Goal: Use online tool/utility: Utilize a website feature to perform a specific function

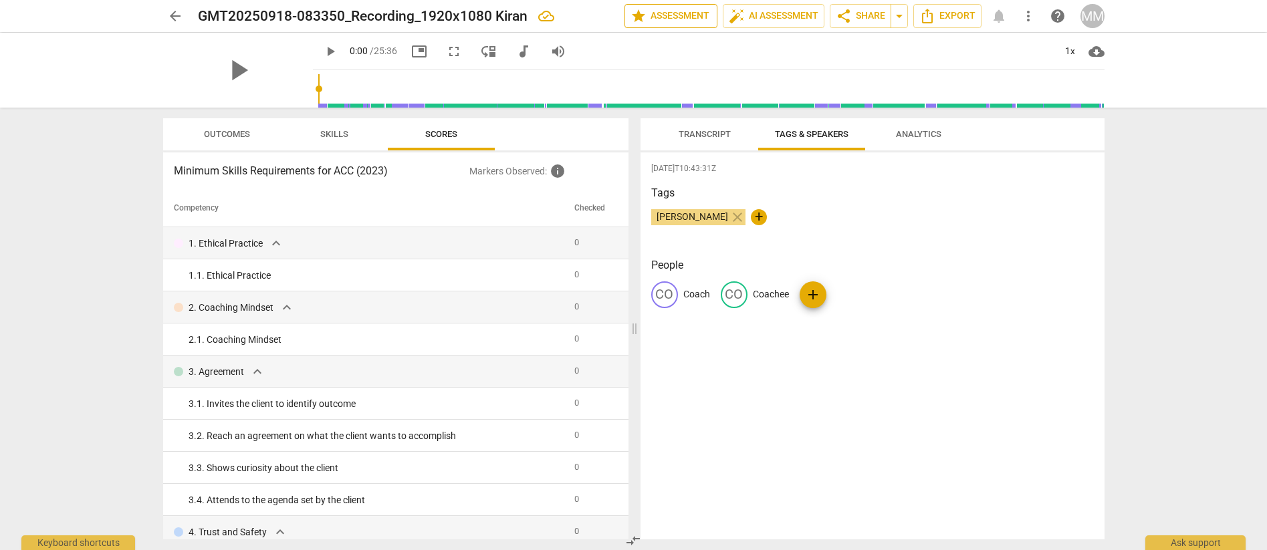
click at [684, 18] on span "star Assessment" at bounding box center [671, 16] width 81 height 16
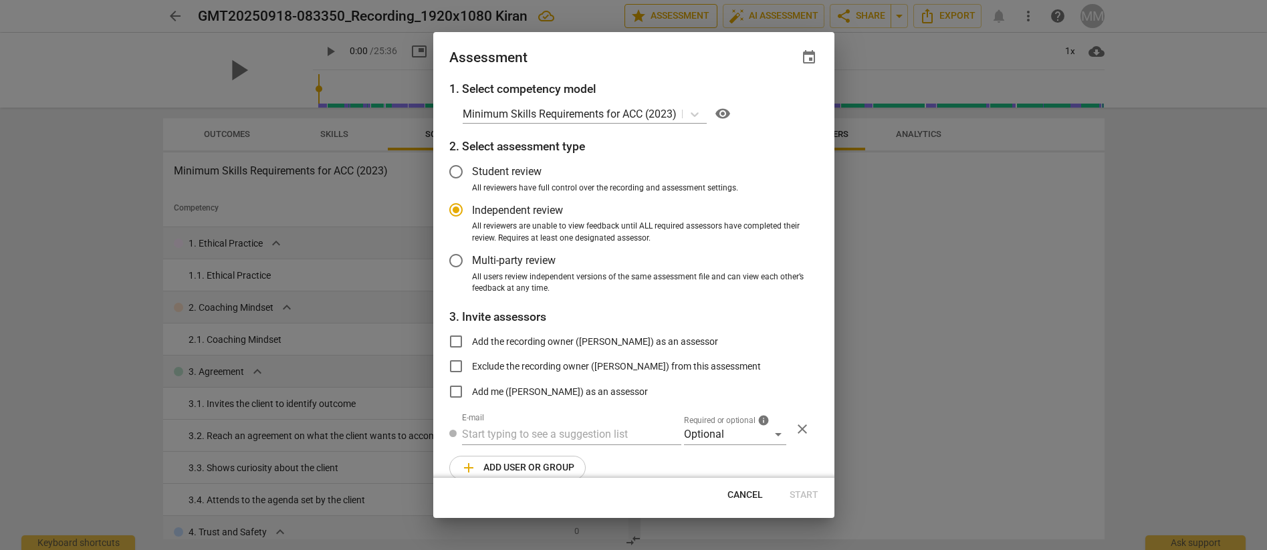
radio input "false"
click at [493, 171] on span "Student review" at bounding box center [507, 171] width 70 height 15
click at [472, 171] on input "Student review" at bounding box center [456, 172] width 32 height 32
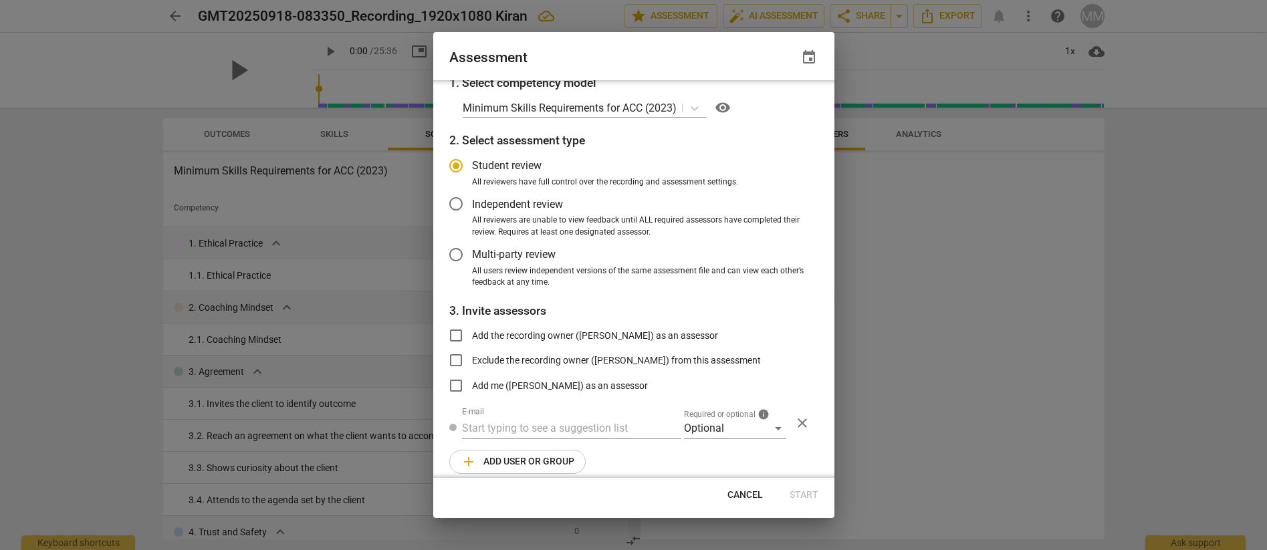
scroll to position [18, 0]
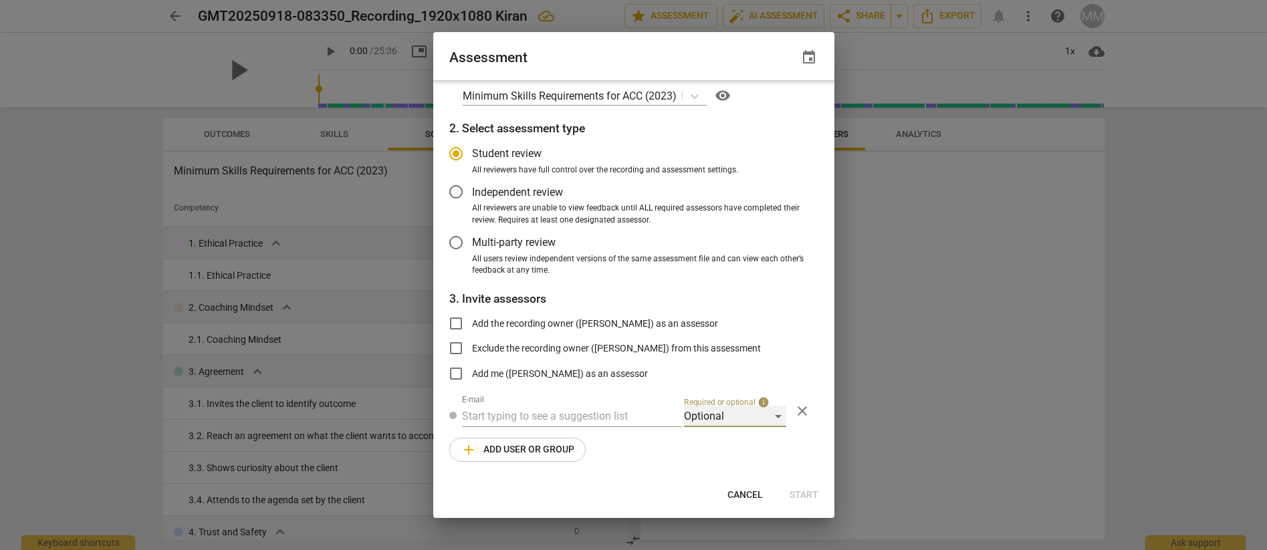
click at [708, 416] on div "Optional" at bounding box center [735, 416] width 102 height 21
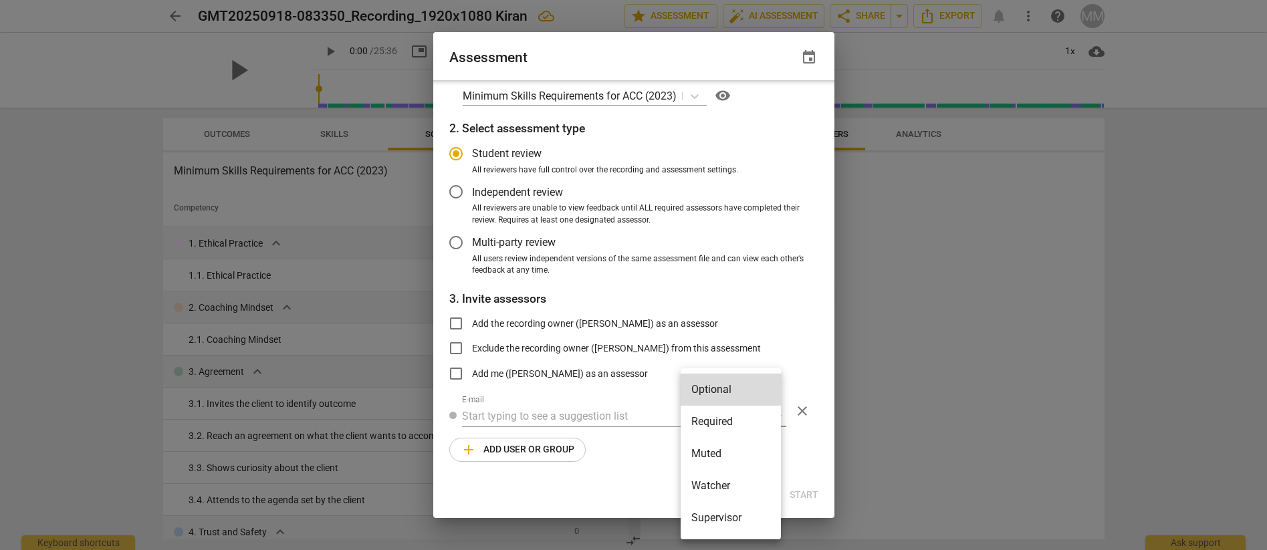
click at [792, 310] on div at bounding box center [633, 275] width 1267 height 550
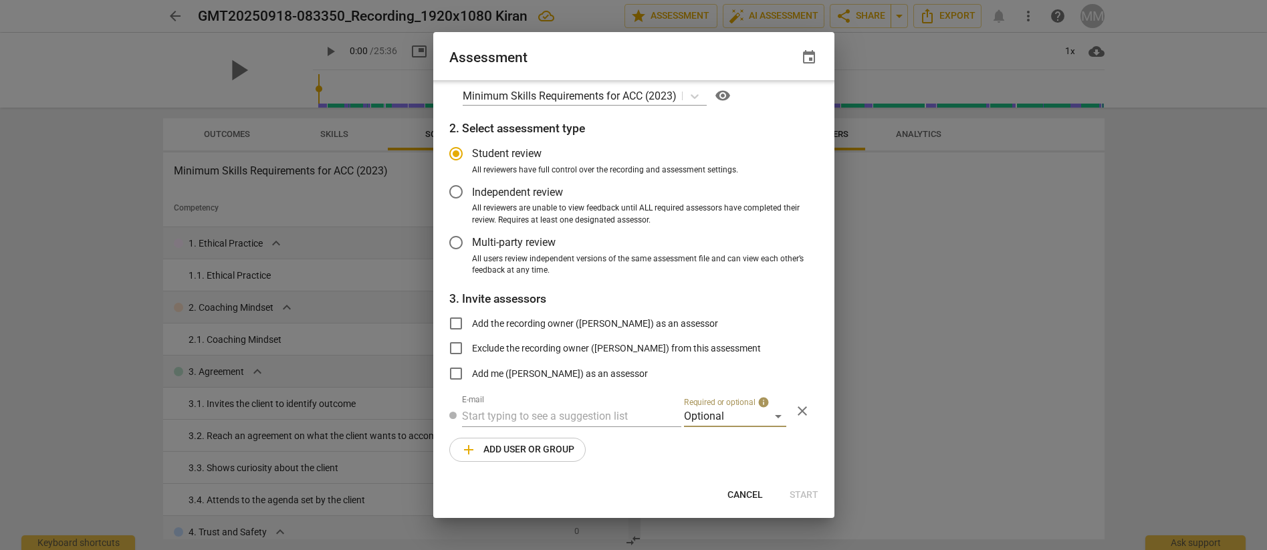
click at [756, 489] on span "Cancel" at bounding box center [744, 495] width 35 height 13
radio input "false"
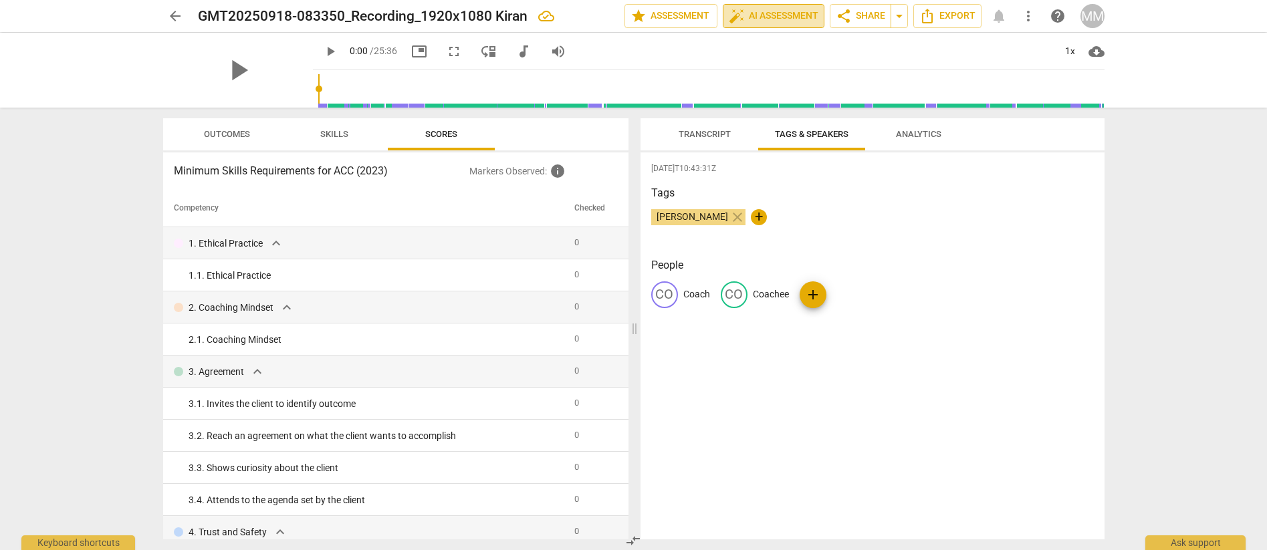
click at [782, 14] on span "auto_fix_high AI Assessment" at bounding box center [774, 16] width 90 height 16
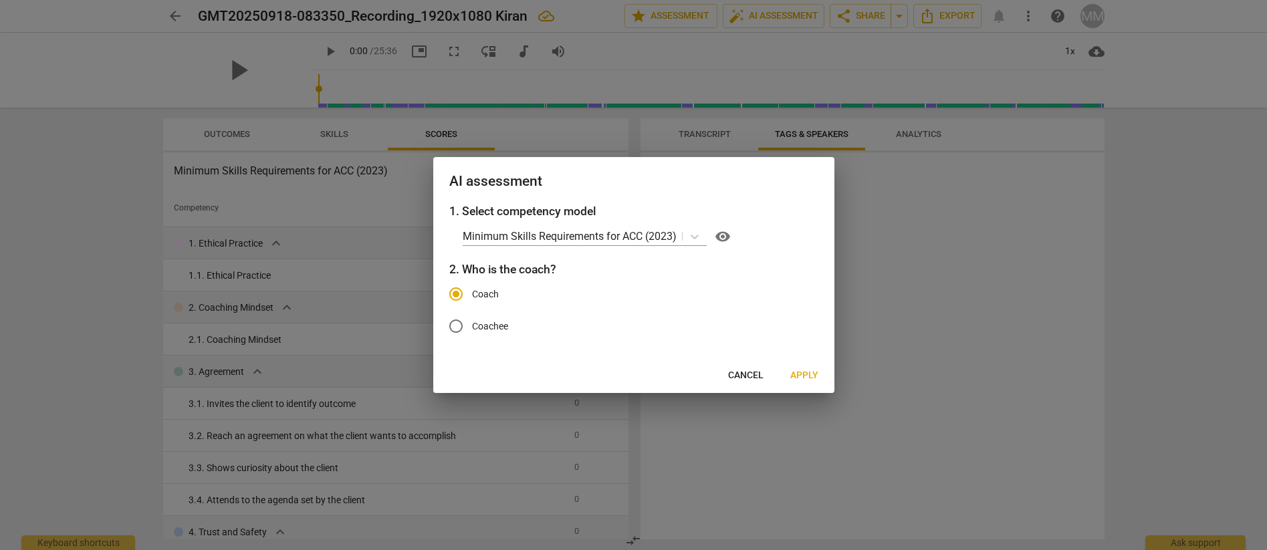
click at [808, 378] on span "Apply" at bounding box center [804, 375] width 28 height 13
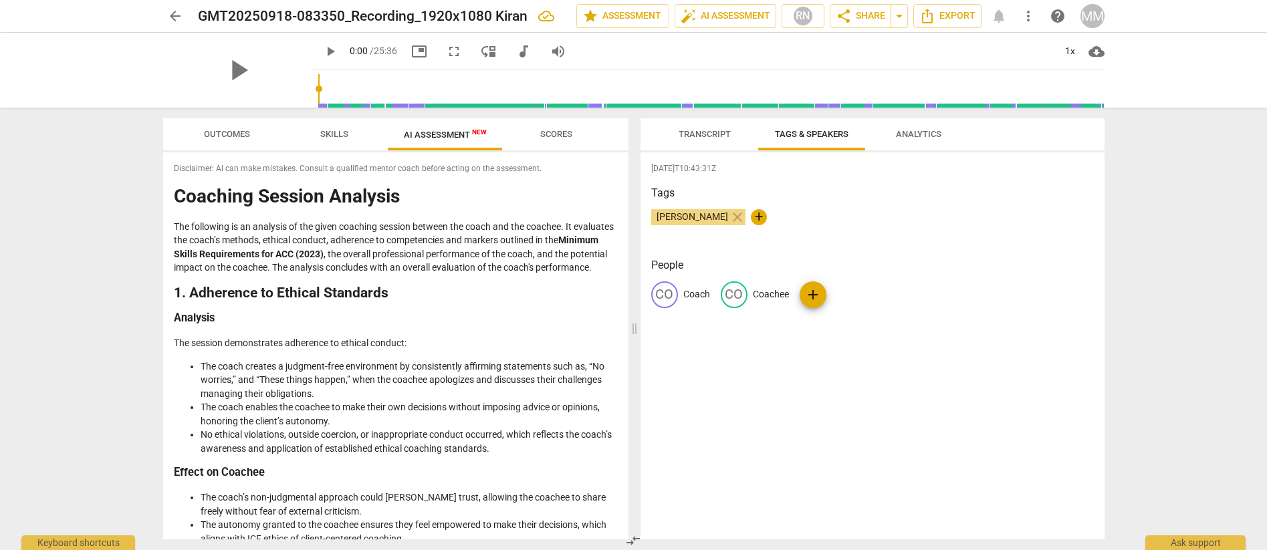
click at [544, 135] on span "Scores" at bounding box center [556, 134] width 32 height 10
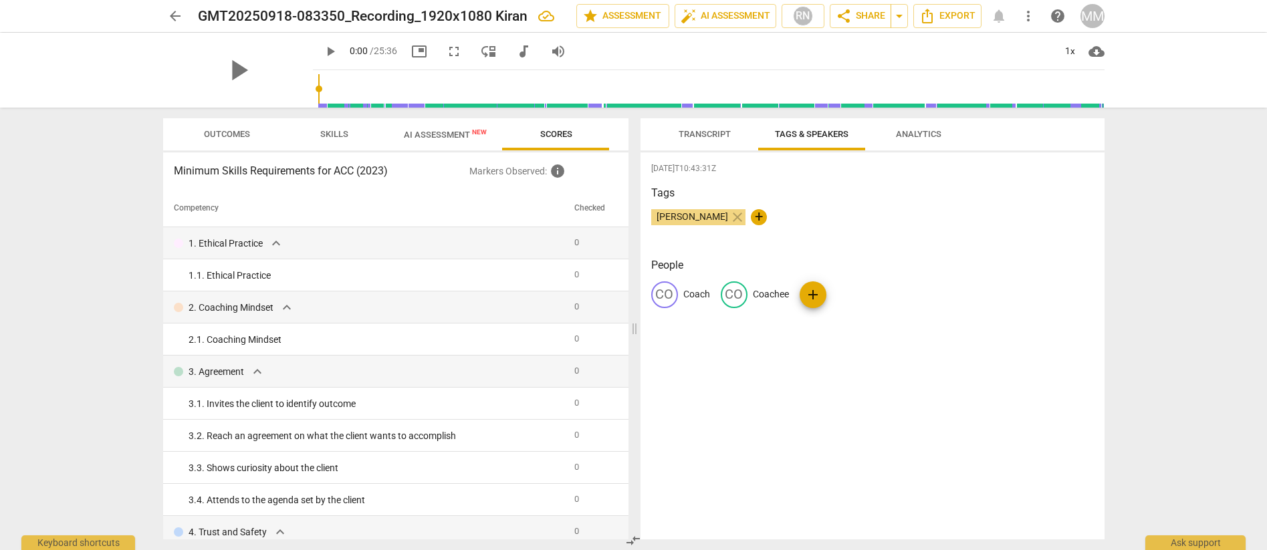
click at [443, 132] on span "AI Assessment New" at bounding box center [445, 135] width 83 height 10
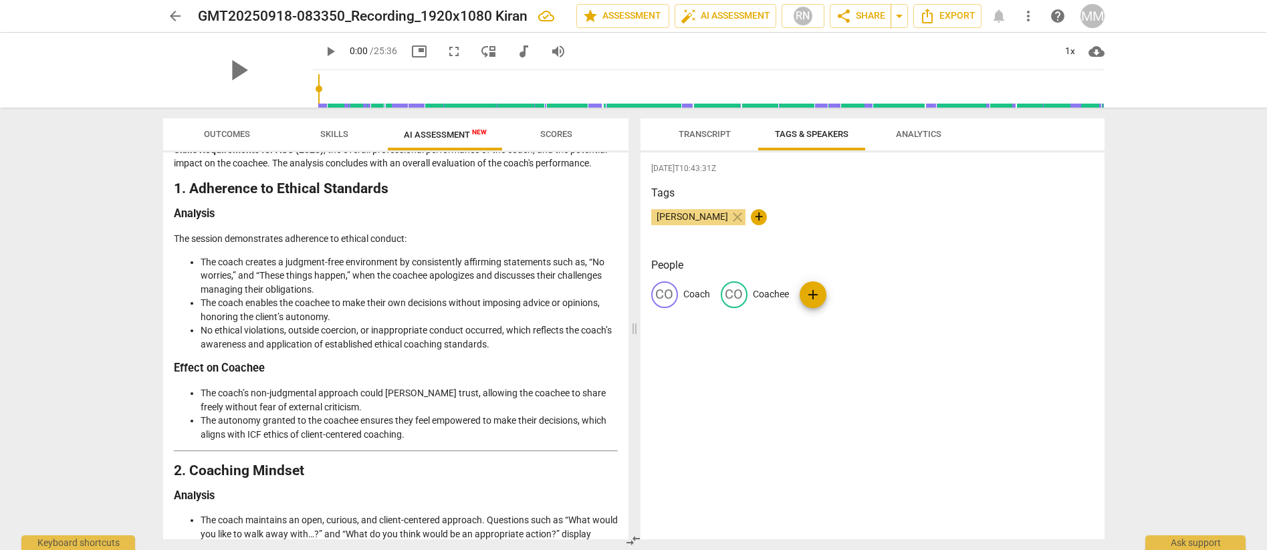
scroll to position [0, 0]
